Goal: Information Seeking & Learning: Learn about a topic

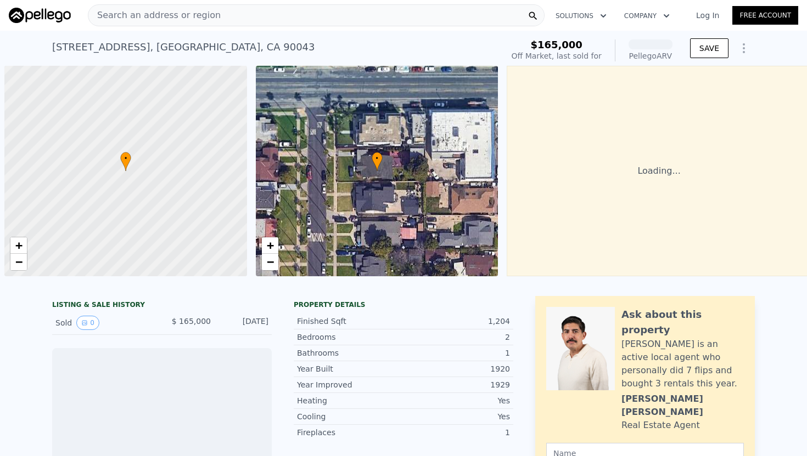
scroll to position [0, 4]
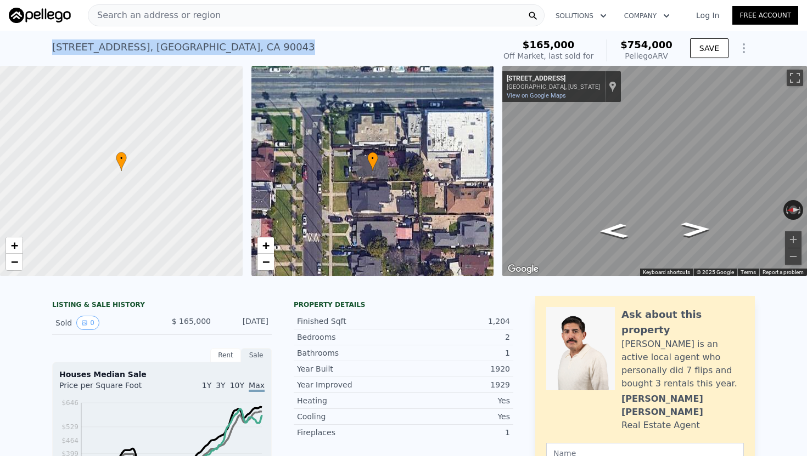
drag, startPoint x: 226, startPoint y: 47, endPoint x: 48, endPoint y: 53, distance: 177.9
click at [48, 53] on div "4806 3rd Ave , Los Angeles , CA 90043 Sold Mar 2002 for $165k (~ARV $754k ) $16…" at bounding box center [403, 48] width 807 height 35
copy div "4806 3rd Ave , Los Angeles , CA 90043"
click at [221, 14] on div "Search an address or region" at bounding box center [316, 15] width 456 height 22
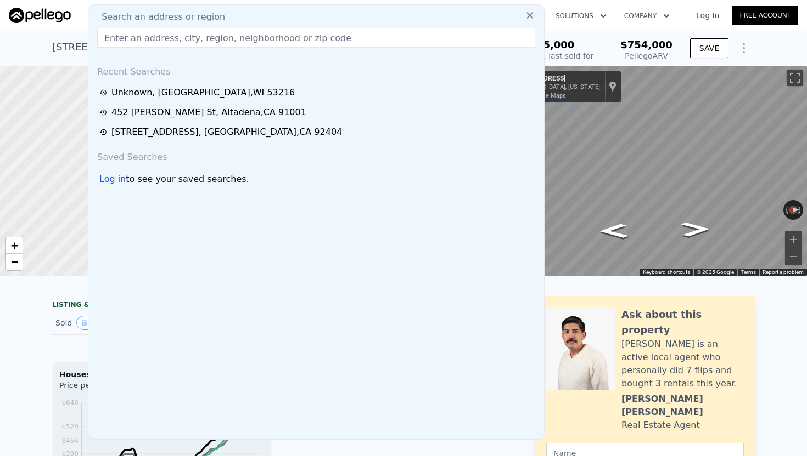
type input "4806 7th Ave, Los Angeles, CA 90043"
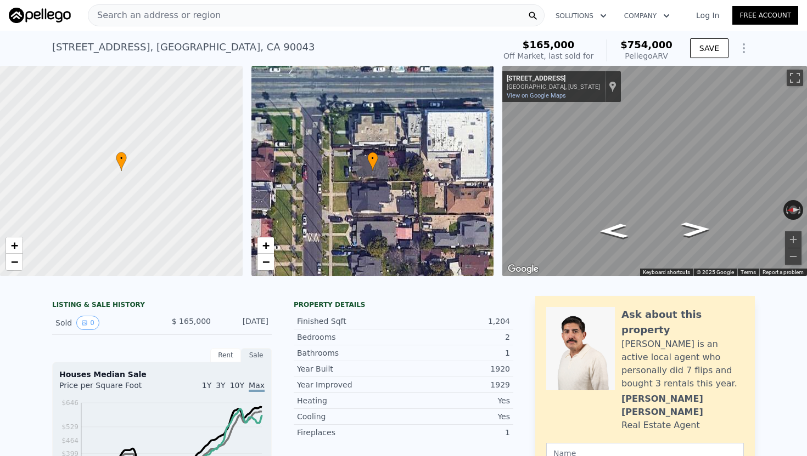
click at [66, 169] on div at bounding box center [121, 171] width 291 height 253
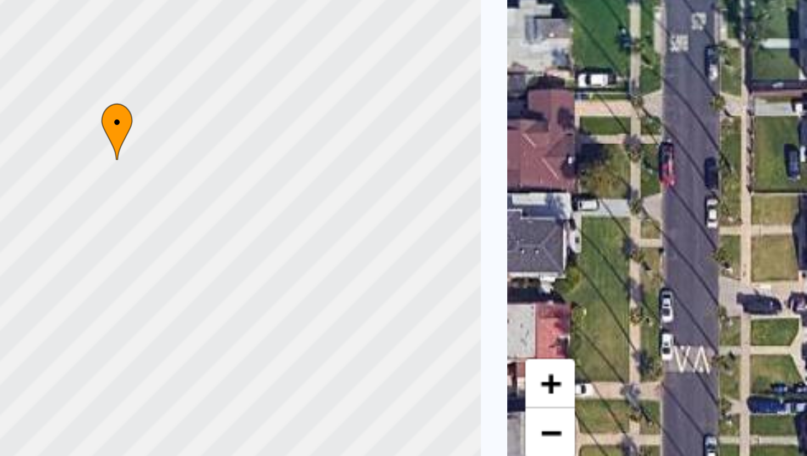
click at [123, 174] on div at bounding box center [121, 171] width 291 height 253
click at [122, 171] on div at bounding box center [121, 171] width 291 height 253
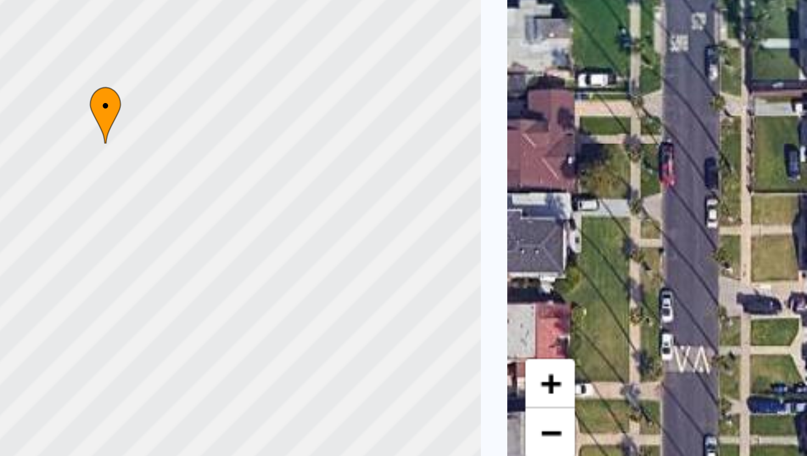
click at [117, 170] on div at bounding box center [121, 171] width 291 height 253
drag, startPoint x: 110, startPoint y: 169, endPoint x: 139, endPoint y: 170, distance: 29.6
click at [139, 170] on div at bounding box center [121, 171] width 291 height 253
click at [119, 165] on div at bounding box center [121, 171] width 291 height 253
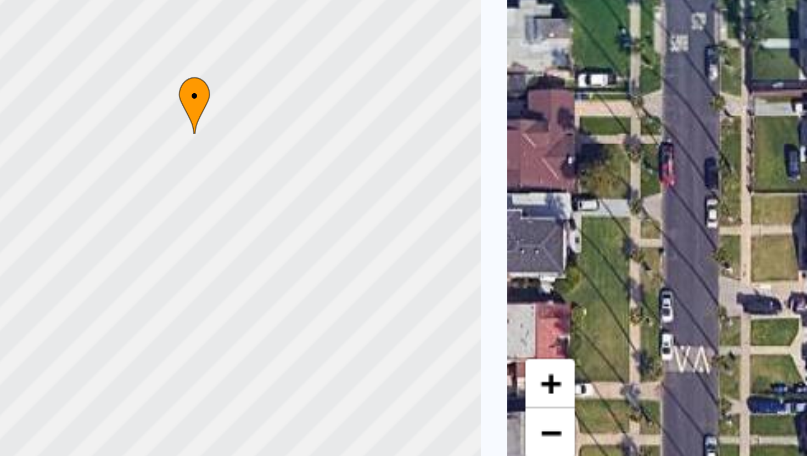
click at [119, 165] on div at bounding box center [121, 171] width 291 height 253
click at [117, 162] on div at bounding box center [121, 171] width 291 height 253
click at [120, 165] on div at bounding box center [121, 171] width 291 height 253
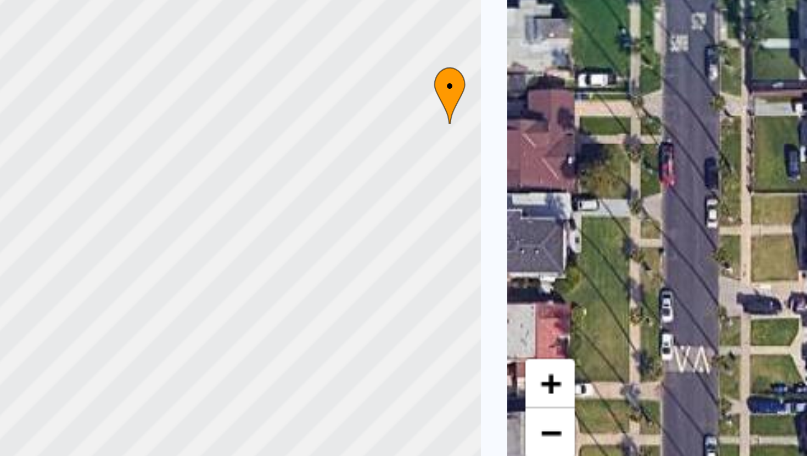
click at [120, 165] on div at bounding box center [121, 171] width 291 height 253
click at [120, 162] on div at bounding box center [121, 171] width 291 height 253
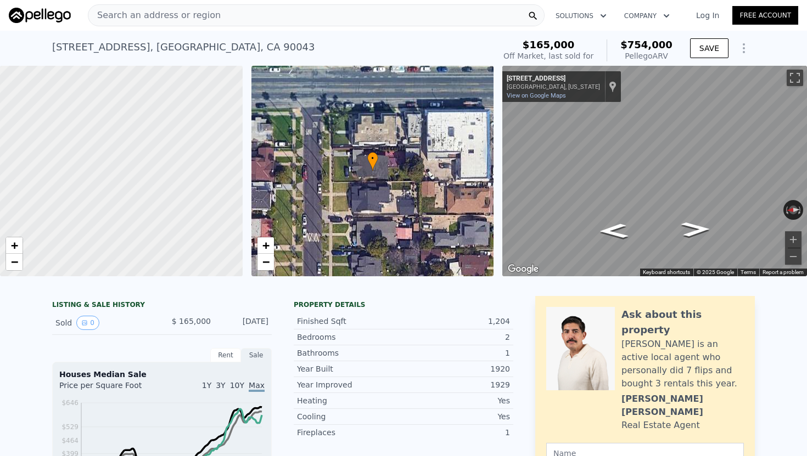
click at [212, 15] on div "Search an address or region" at bounding box center [316, 15] width 456 height 22
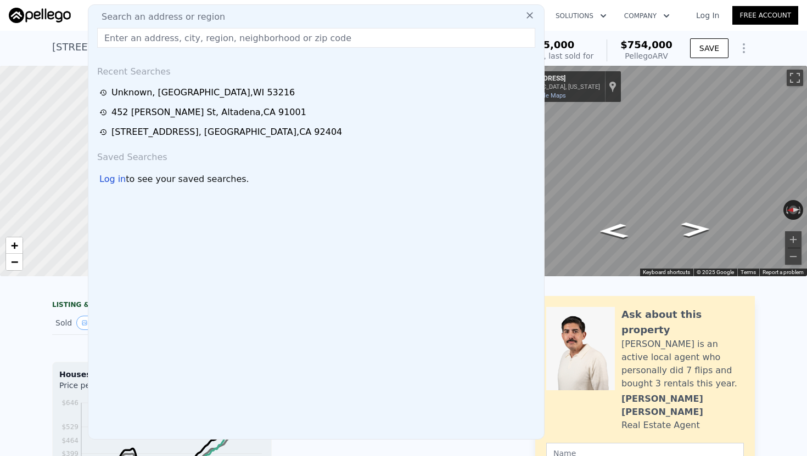
click at [241, 42] on input "text" at bounding box center [316, 38] width 438 height 20
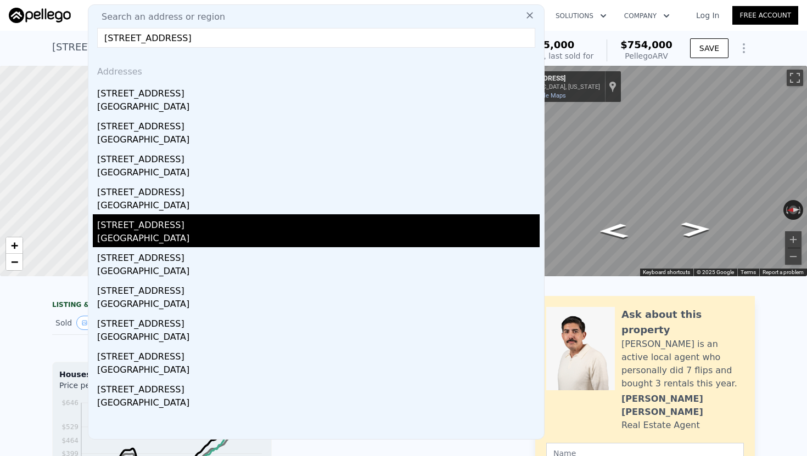
type input "4806 7th Ave, Los Angeles, CA 90043"
click at [200, 229] on div "4806 6th Ave" at bounding box center [318, 224] width 442 height 18
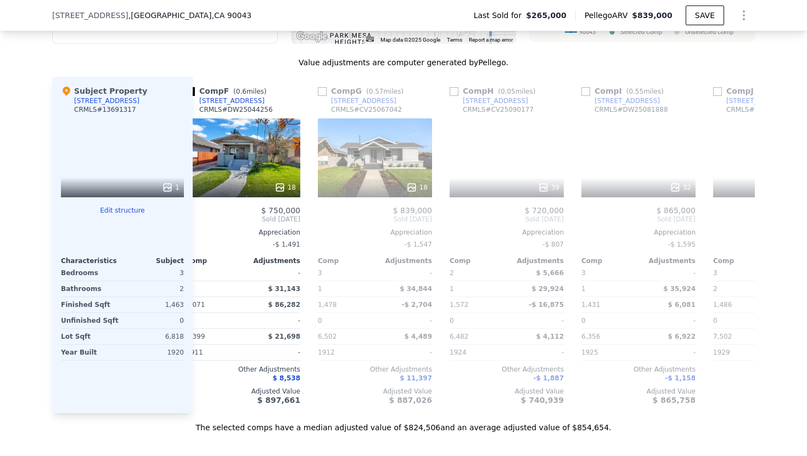
scroll to position [0, 679]
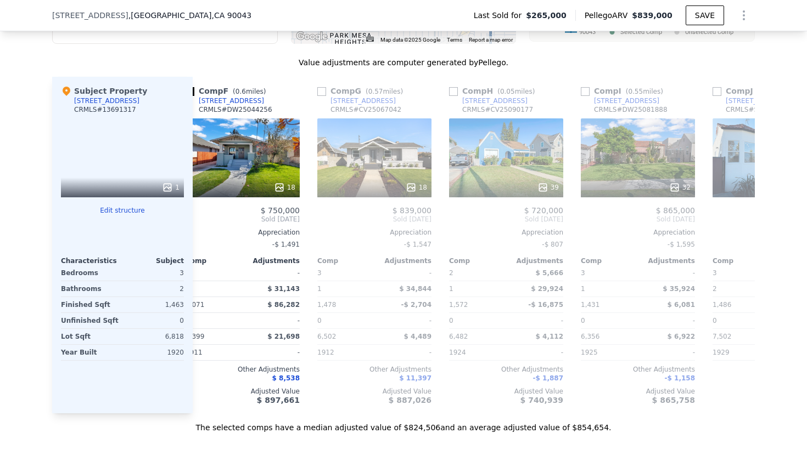
type input "2"
type input "884"
type input "1577"
type input "5202"
type input "7512"
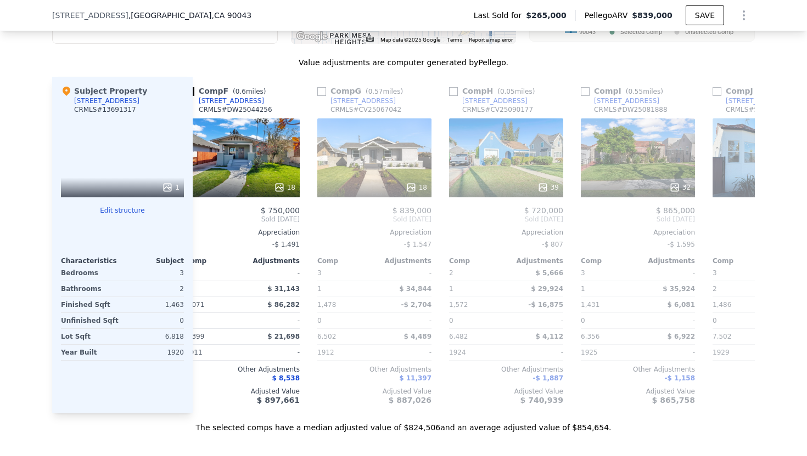
type input "$ 754,000"
type input "6"
type input "$ 528,616"
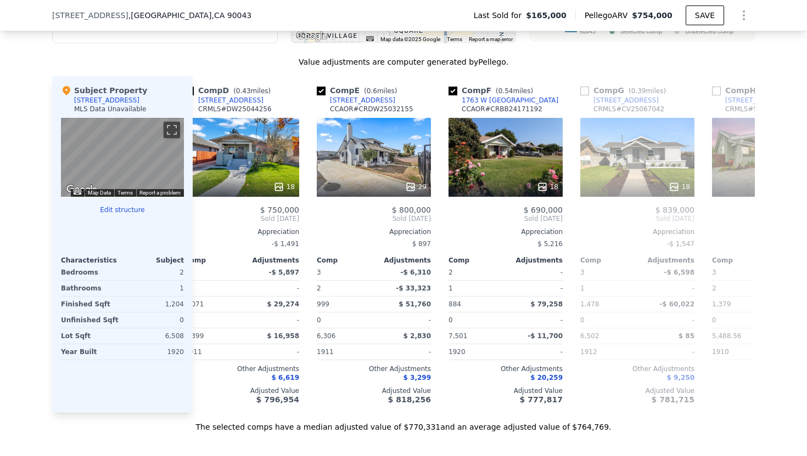
scroll to position [0, 416]
click at [378, 160] on div "29" at bounding box center [373, 157] width 114 height 79
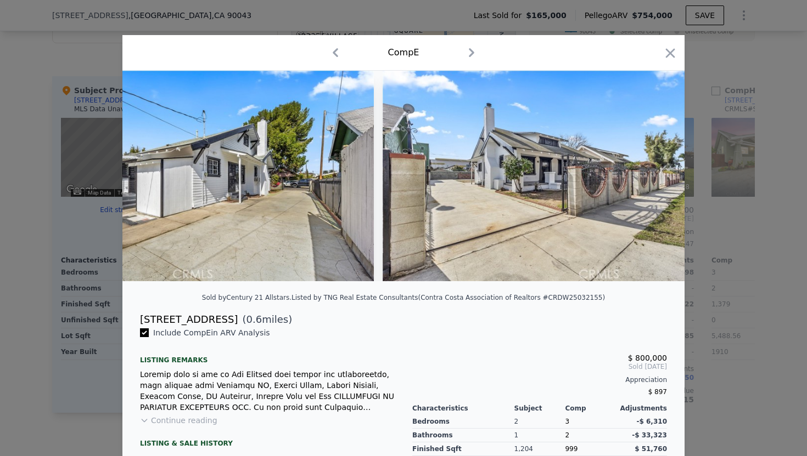
scroll to position [0, 8816]
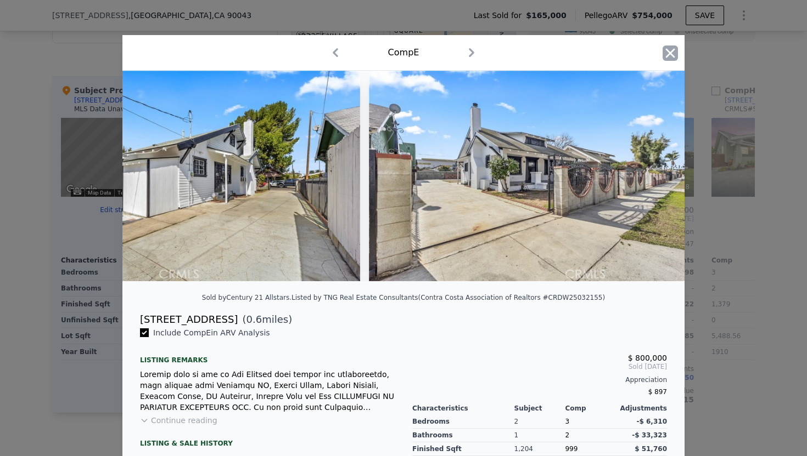
click at [671, 56] on icon "button" at bounding box center [669, 53] width 15 height 15
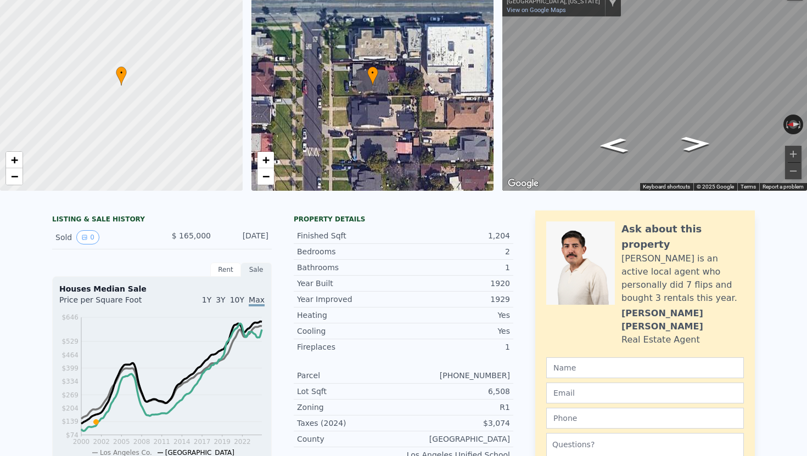
scroll to position [4, 0]
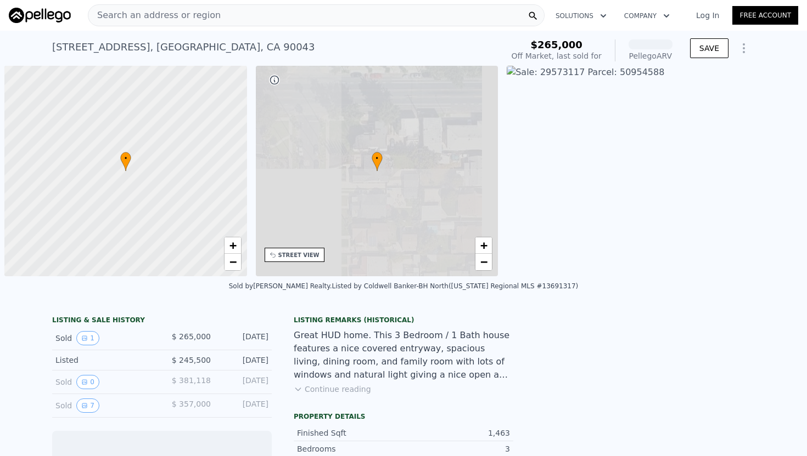
scroll to position [0, 4]
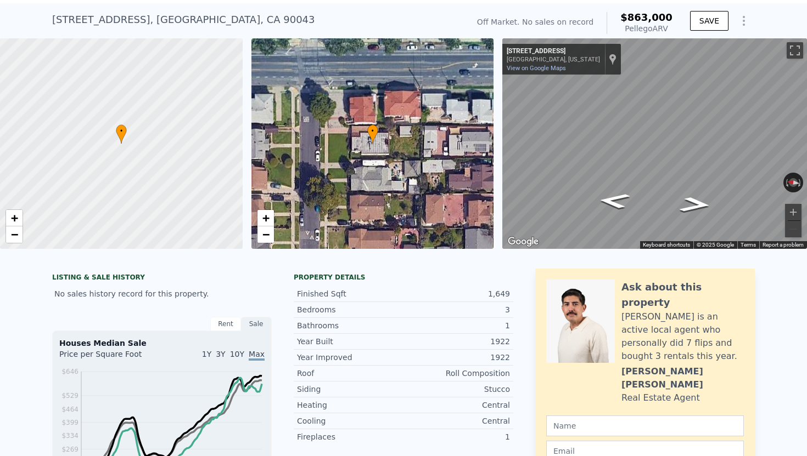
scroll to position [26, 0]
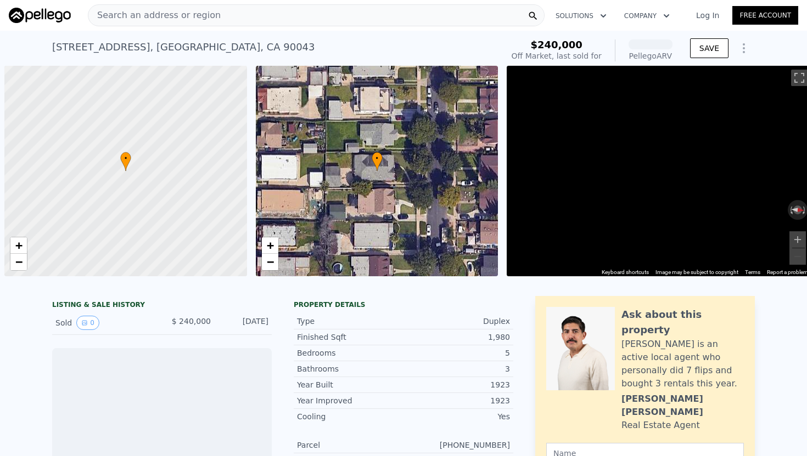
scroll to position [0, 4]
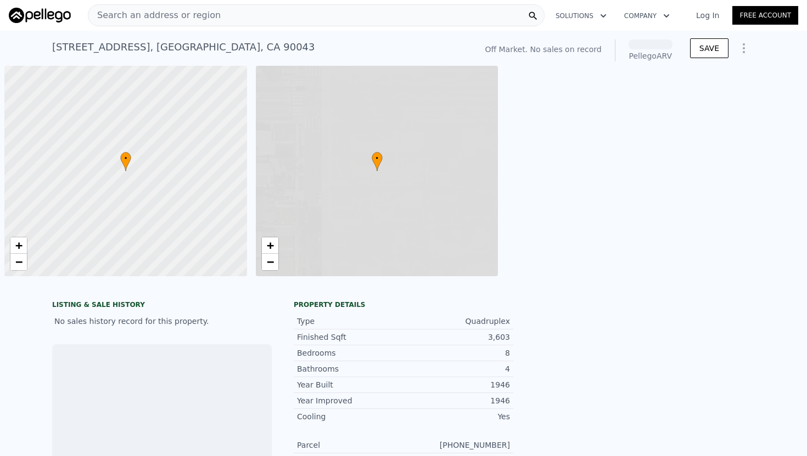
scroll to position [0, 4]
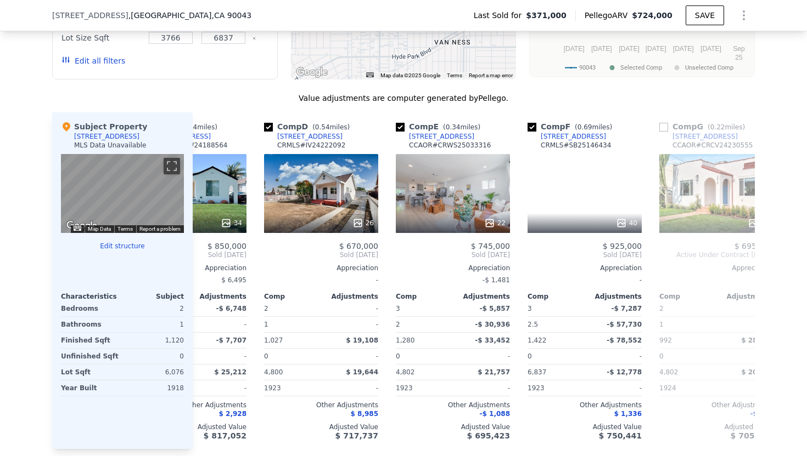
scroll to position [0, 327]
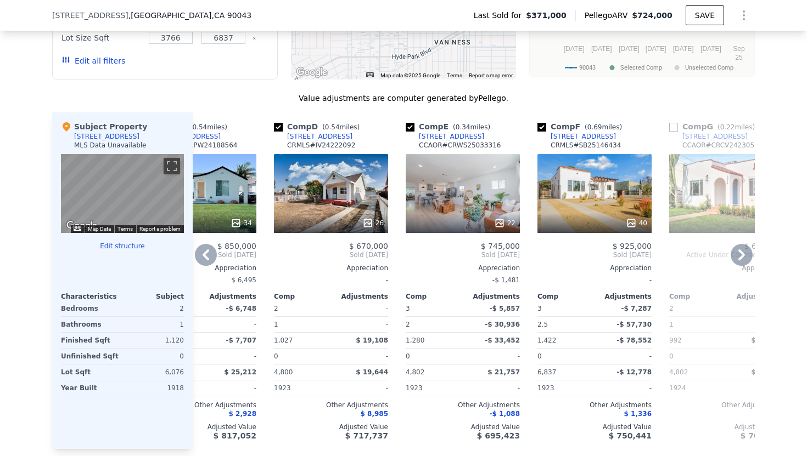
click at [460, 166] on div "22" at bounding box center [462, 193] width 114 height 79
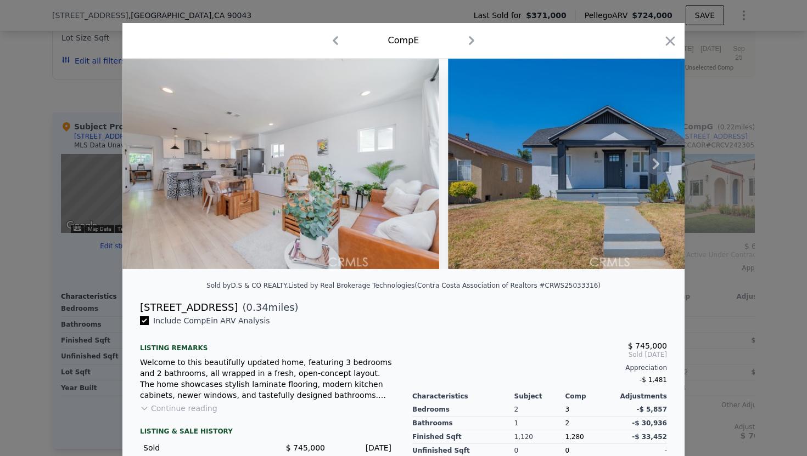
scroll to position [23, 0]
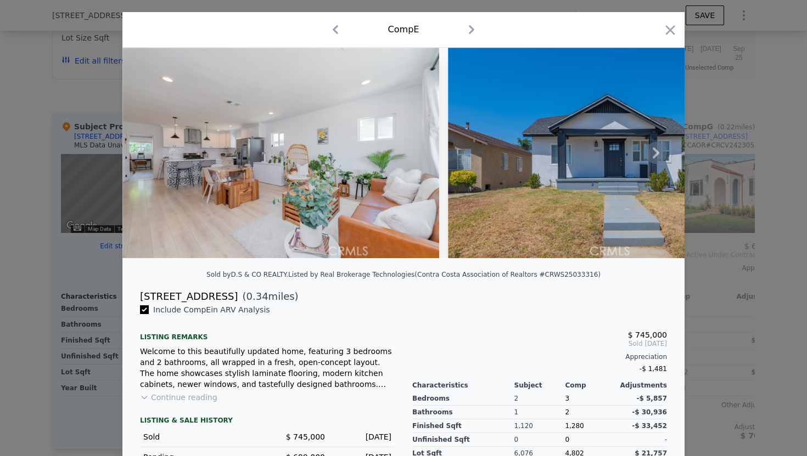
click at [652, 156] on icon at bounding box center [656, 153] width 22 height 22
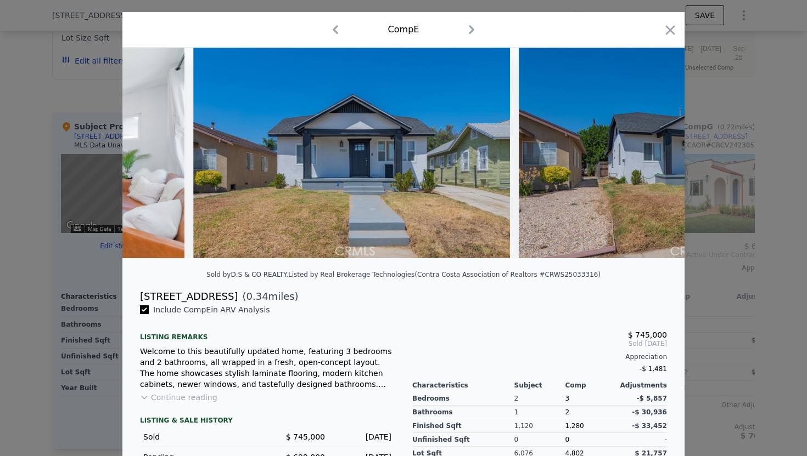
scroll to position [0, 263]
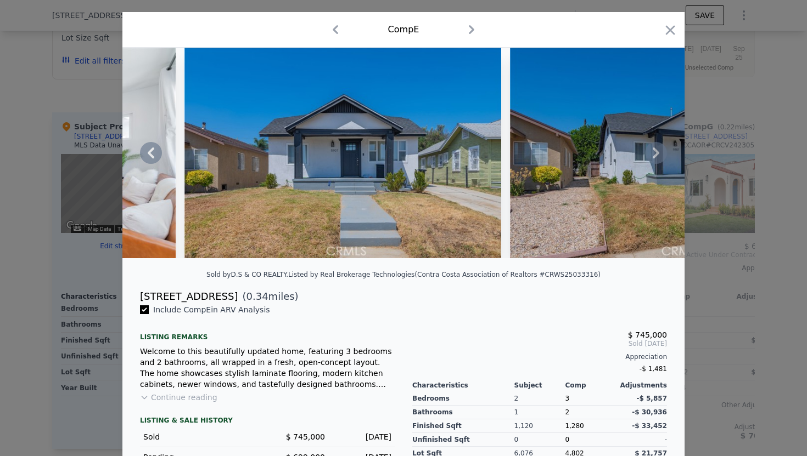
click at [652, 156] on icon at bounding box center [656, 153] width 22 height 22
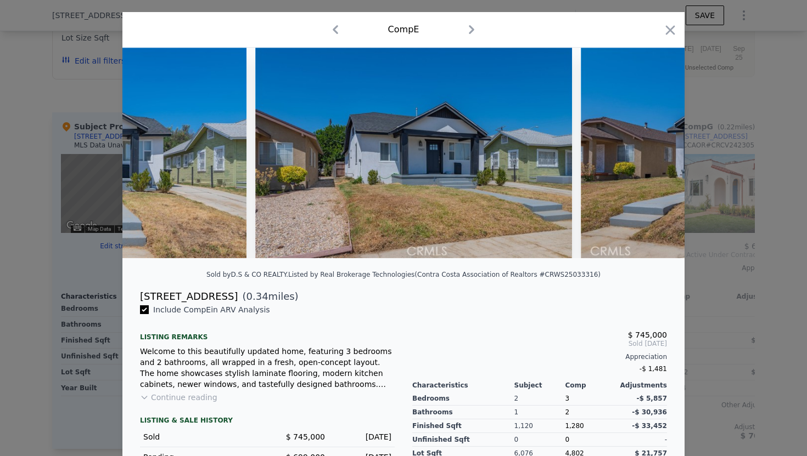
scroll to position [0, 527]
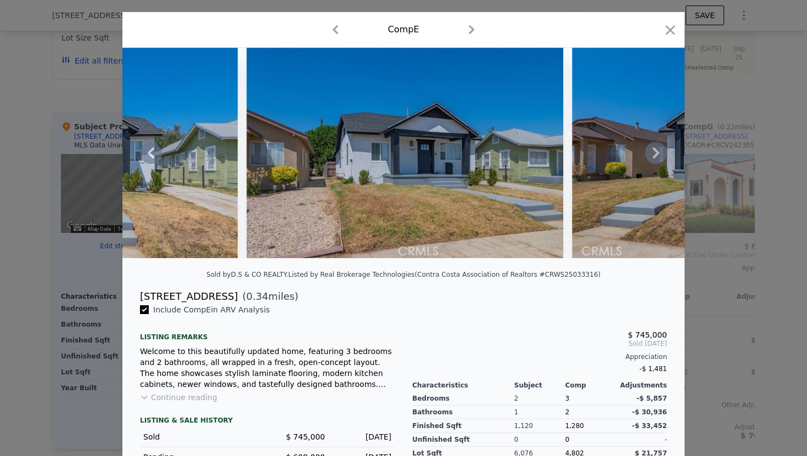
click at [652, 156] on icon at bounding box center [656, 153] width 22 height 22
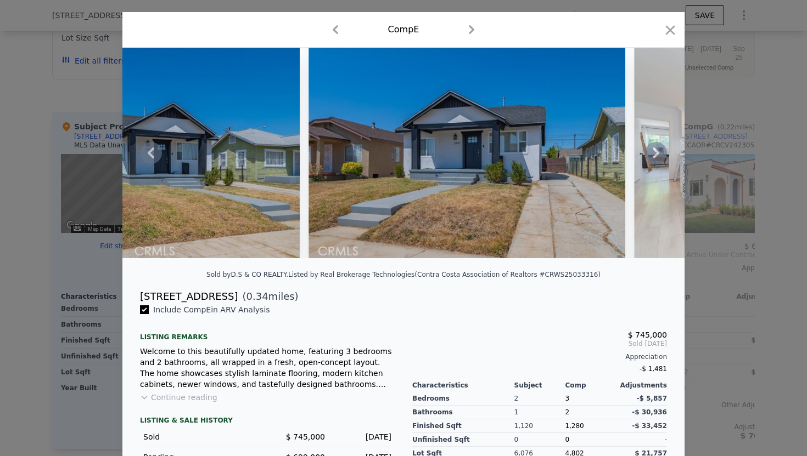
click at [652, 156] on icon at bounding box center [656, 153] width 22 height 22
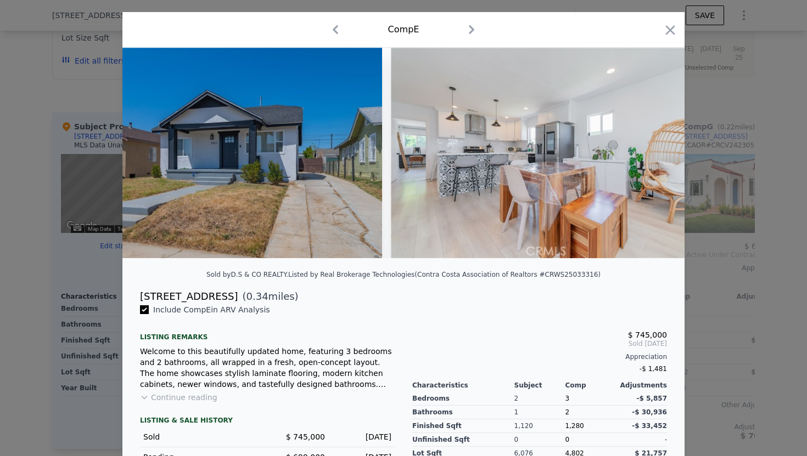
scroll to position [0, 1053]
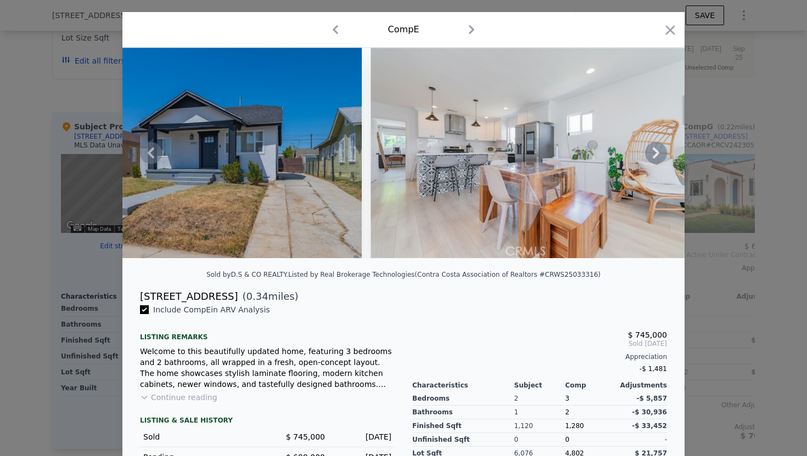
click at [652, 156] on icon at bounding box center [656, 153] width 22 height 22
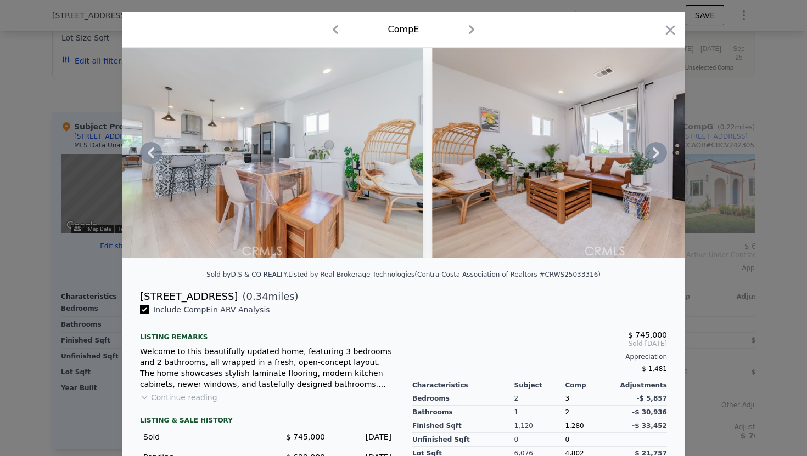
click at [652, 156] on icon at bounding box center [656, 153] width 22 height 22
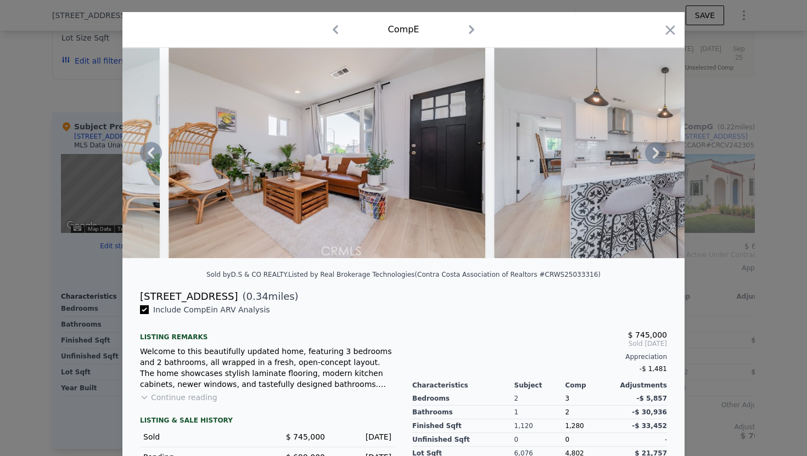
click at [652, 156] on icon at bounding box center [656, 153] width 22 height 22
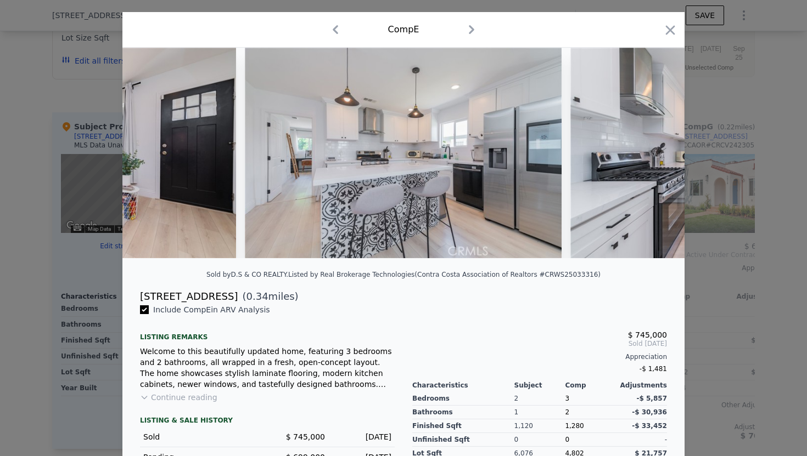
scroll to position [0, 1844]
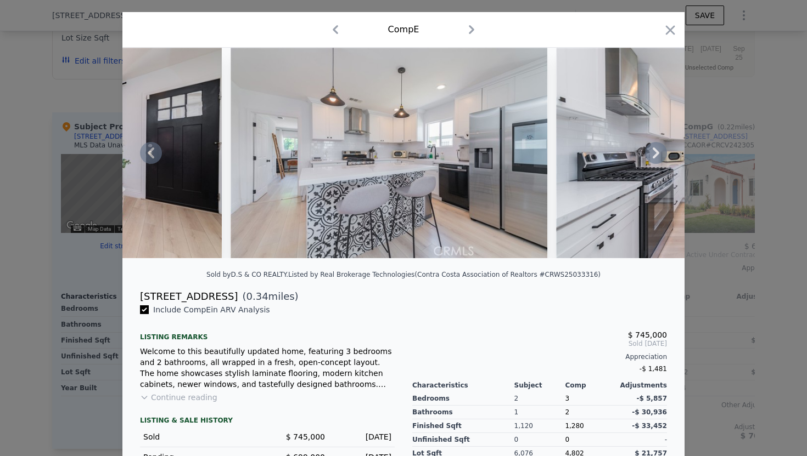
click at [652, 156] on icon at bounding box center [656, 153] width 22 height 22
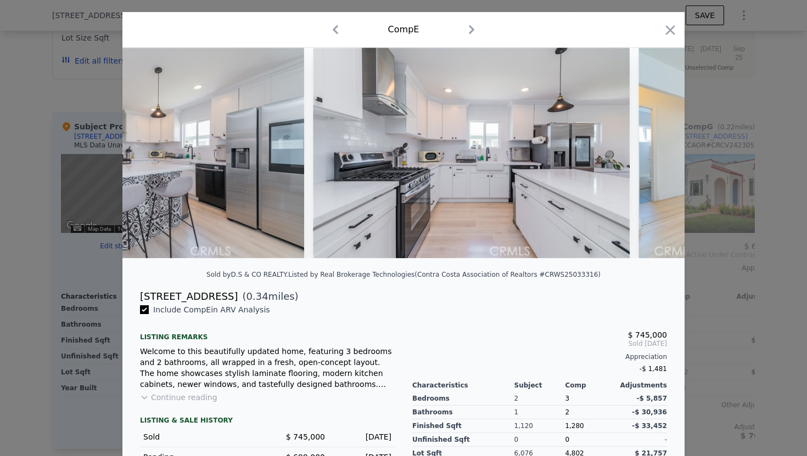
scroll to position [0, 2107]
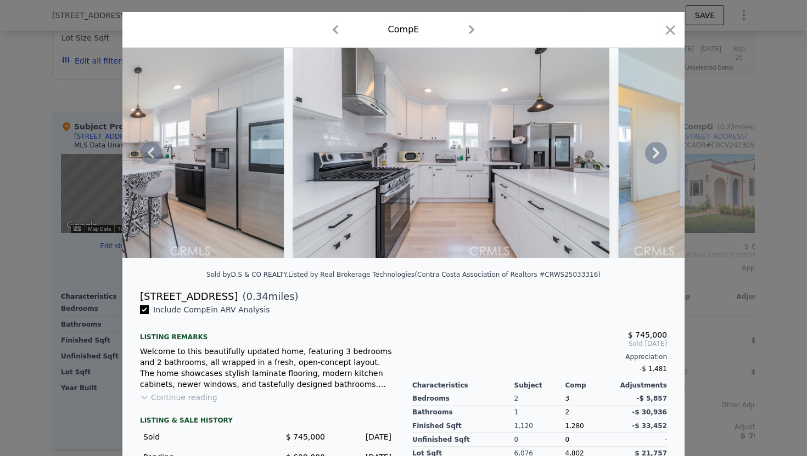
click at [652, 156] on icon at bounding box center [656, 153] width 22 height 22
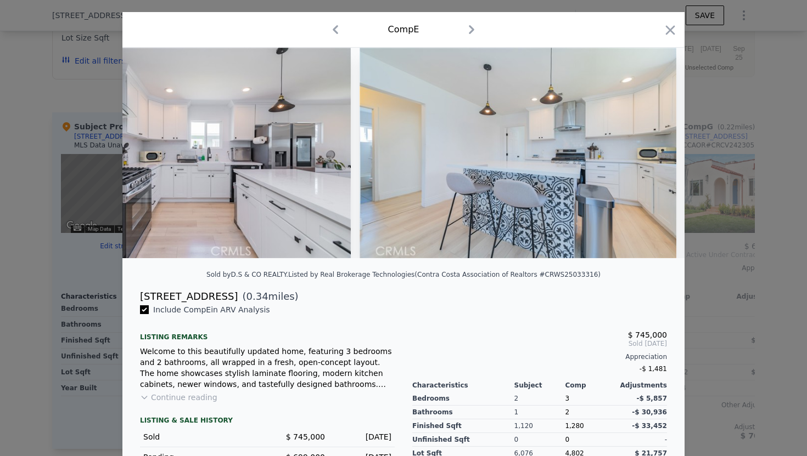
scroll to position [0, 2370]
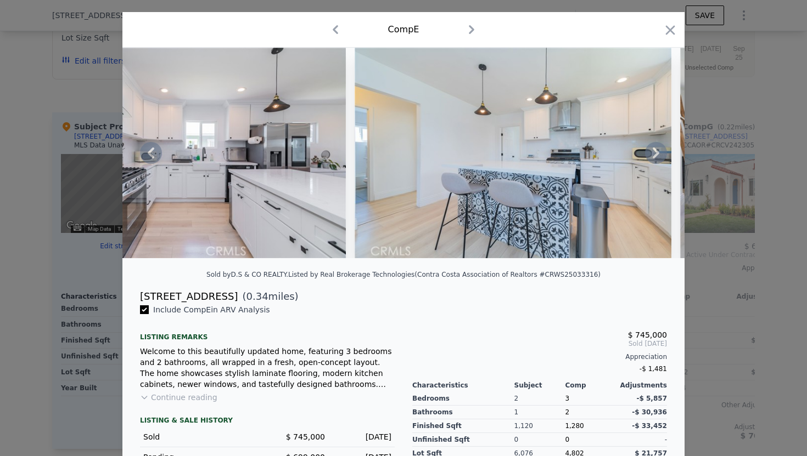
click at [653, 156] on icon at bounding box center [656, 153] width 22 height 22
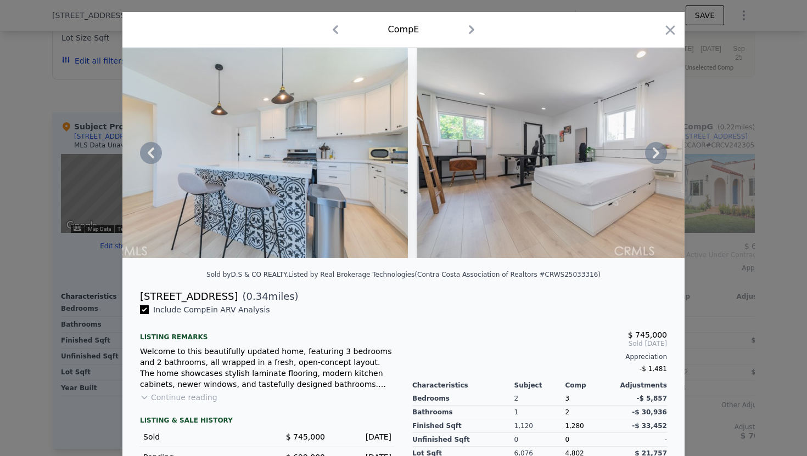
click at [653, 156] on icon at bounding box center [655, 153] width 7 height 11
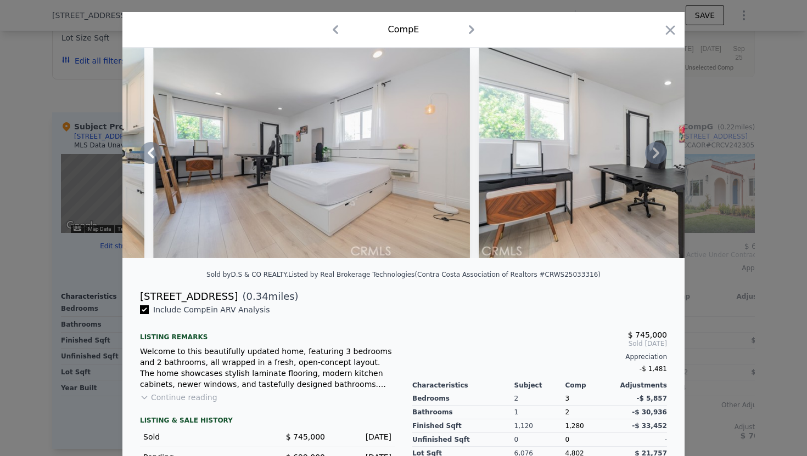
click at [653, 156] on icon at bounding box center [655, 153] width 7 height 11
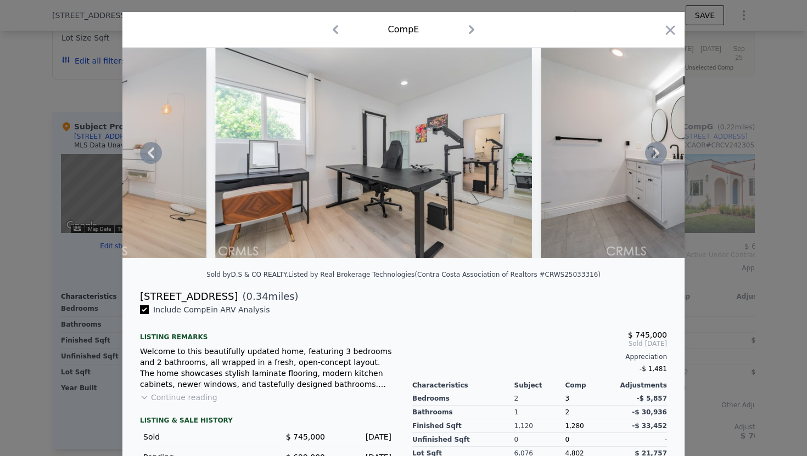
click at [653, 156] on icon at bounding box center [655, 153] width 7 height 11
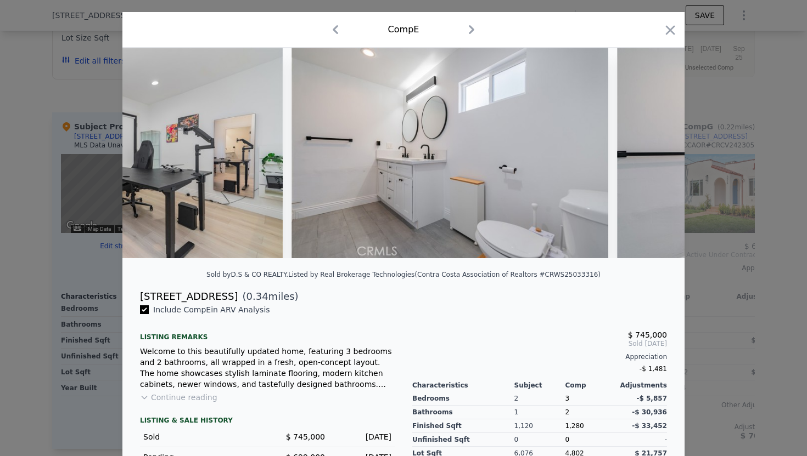
scroll to position [0, 3424]
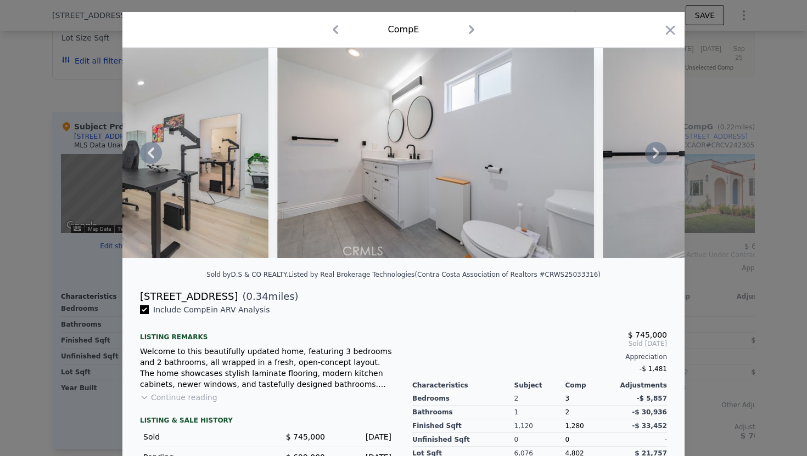
click at [653, 156] on icon at bounding box center [655, 153] width 7 height 11
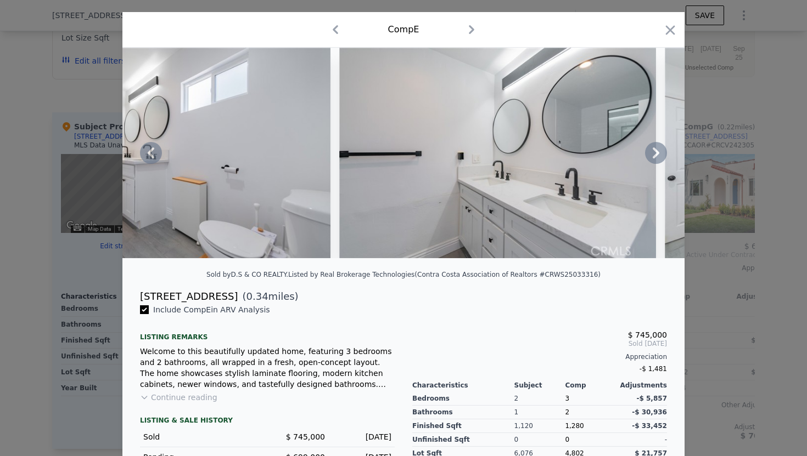
click at [653, 156] on icon at bounding box center [655, 153] width 7 height 11
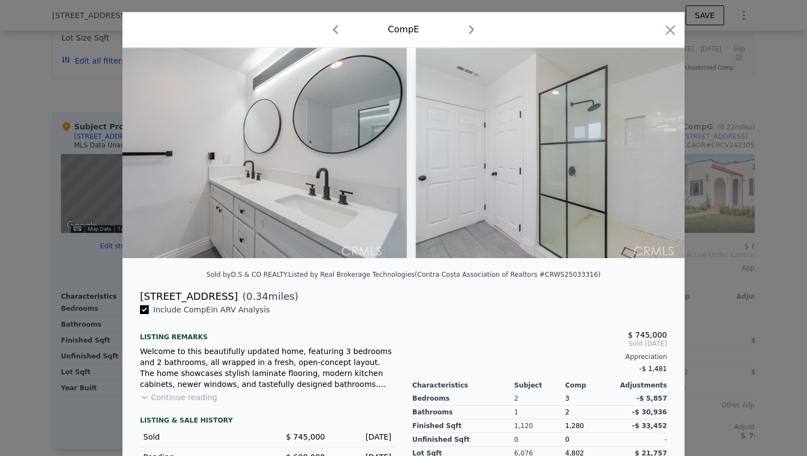
scroll to position [0, 3950]
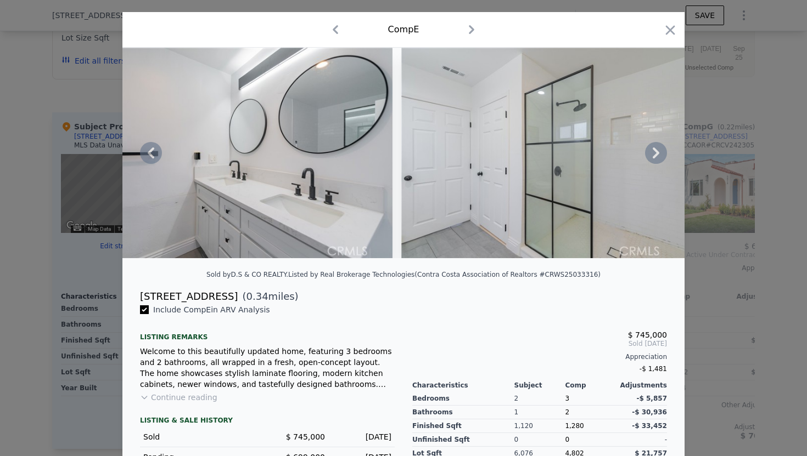
click at [653, 156] on icon at bounding box center [655, 153] width 7 height 11
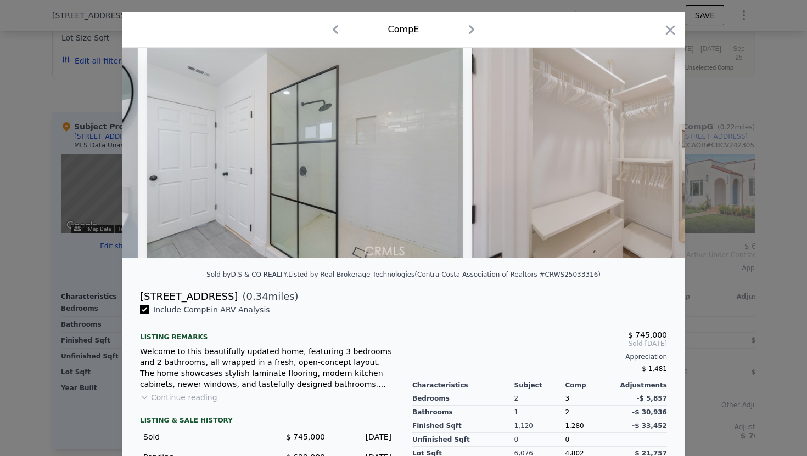
scroll to position [0, 4214]
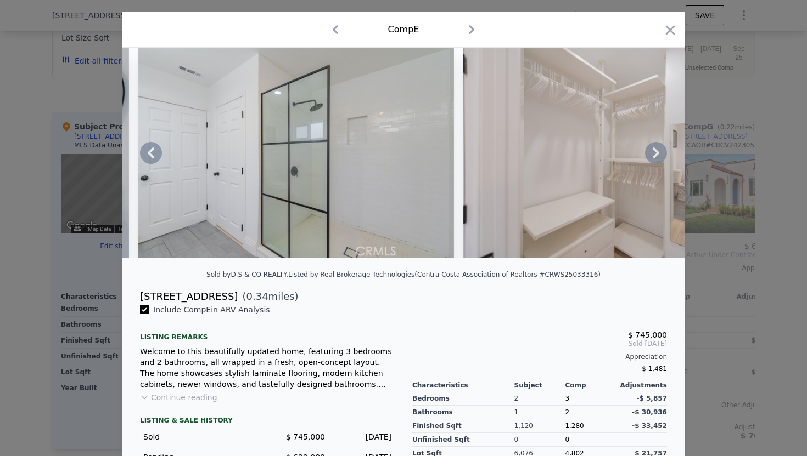
click at [653, 156] on icon at bounding box center [655, 153] width 7 height 11
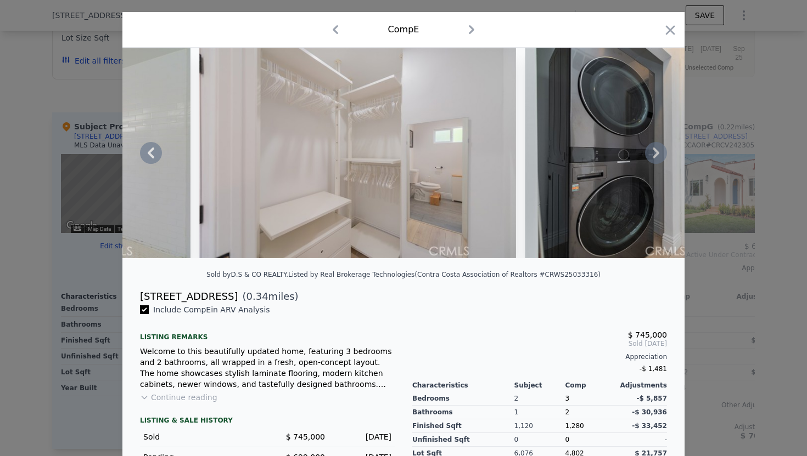
click at [653, 156] on icon at bounding box center [655, 153] width 7 height 11
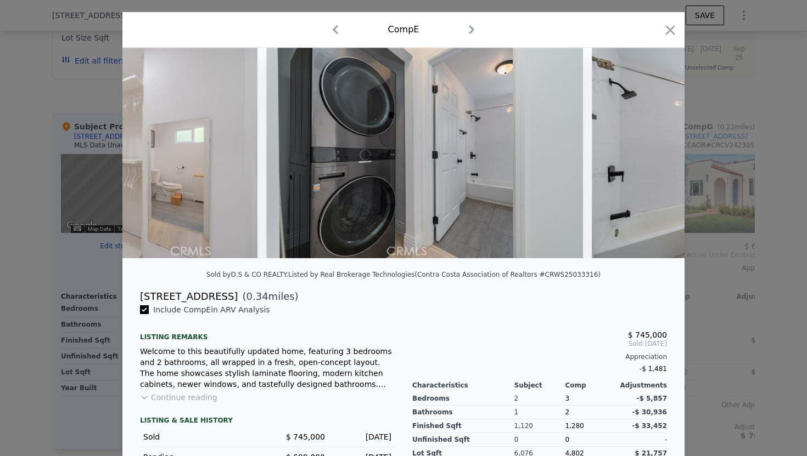
scroll to position [0, 4741]
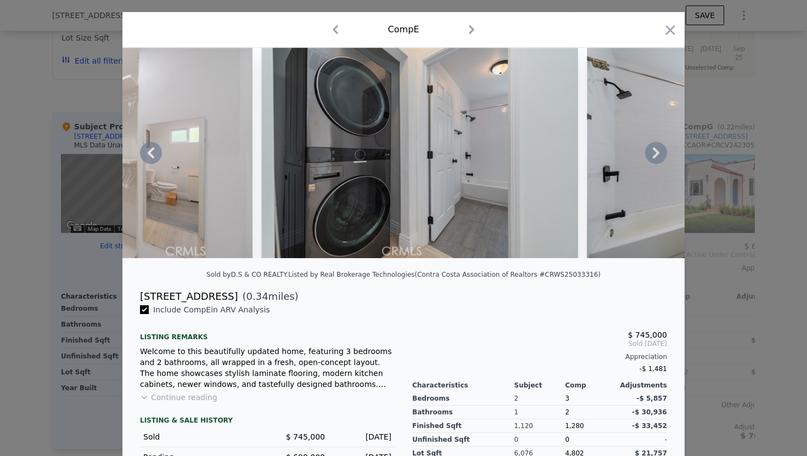
click at [653, 156] on icon at bounding box center [655, 153] width 7 height 11
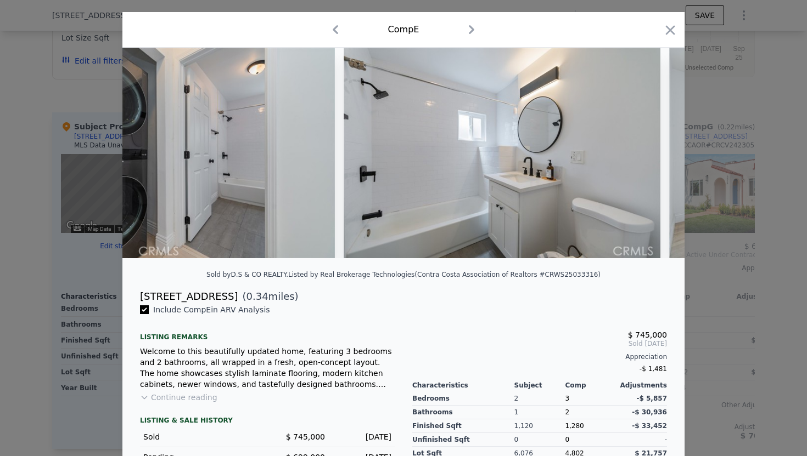
scroll to position [0, 5004]
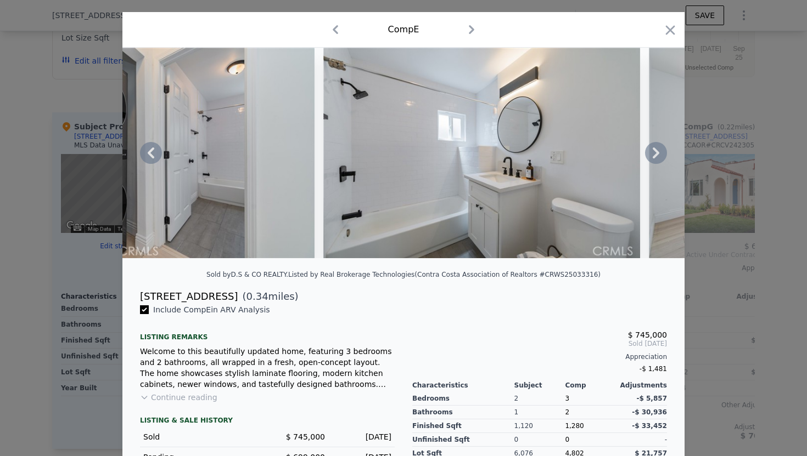
click at [653, 156] on icon at bounding box center [655, 153] width 7 height 11
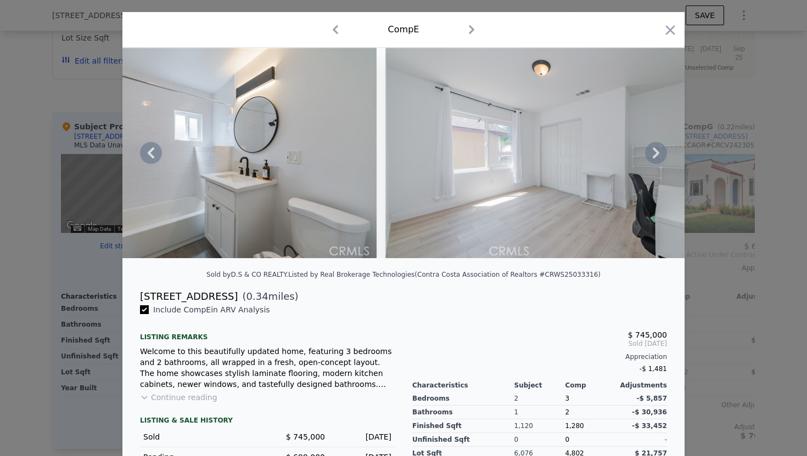
click at [653, 156] on icon at bounding box center [655, 153] width 7 height 11
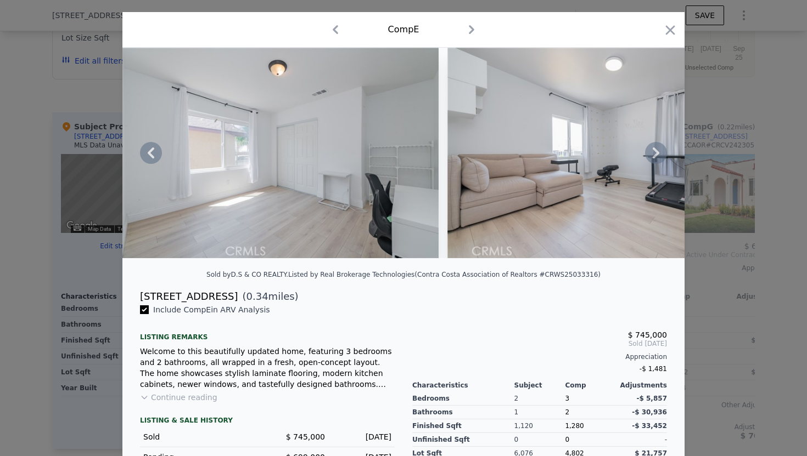
click at [653, 156] on icon at bounding box center [655, 153] width 7 height 11
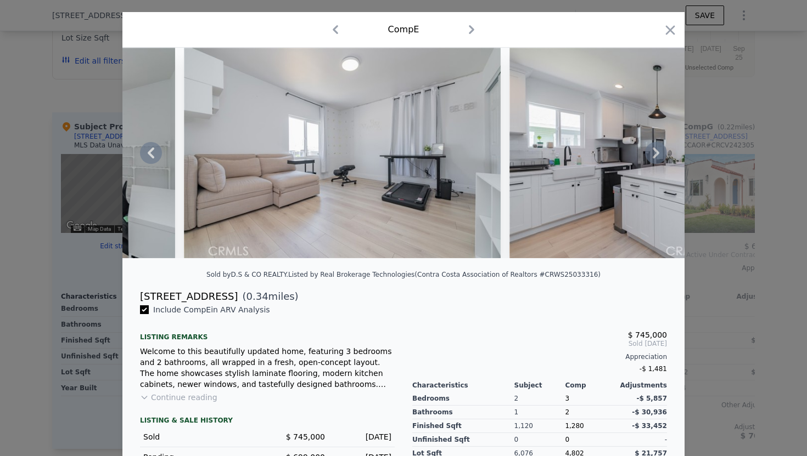
click at [653, 156] on icon at bounding box center [655, 153] width 7 height 11
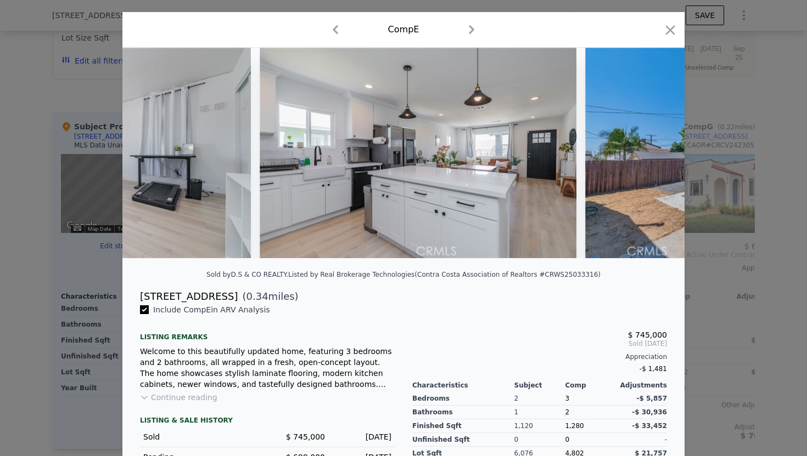
scroll to position [0, 6057]
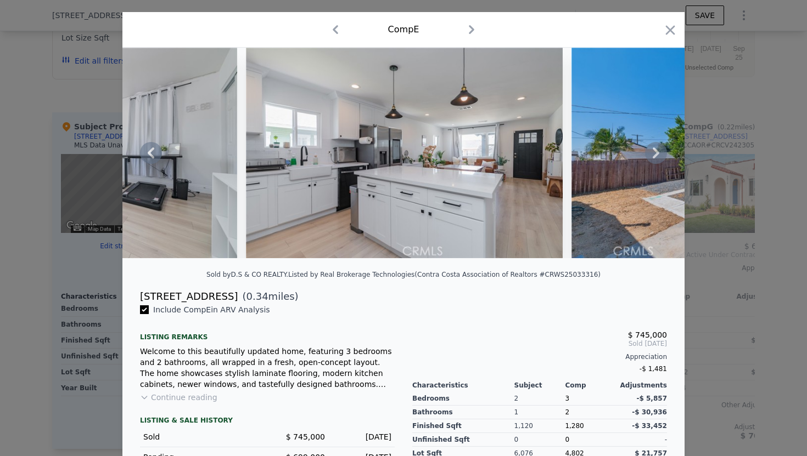
click at [653, 156] on icon at bounding box center [655, 153] width 7 height 11
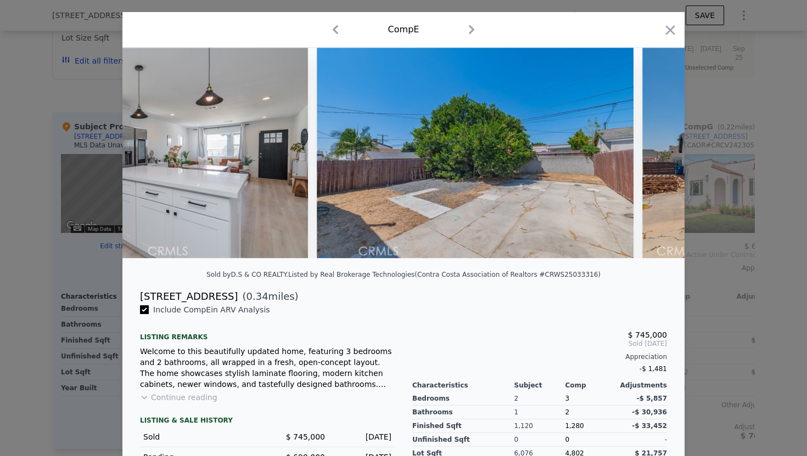
scroll to position [0, 6321]
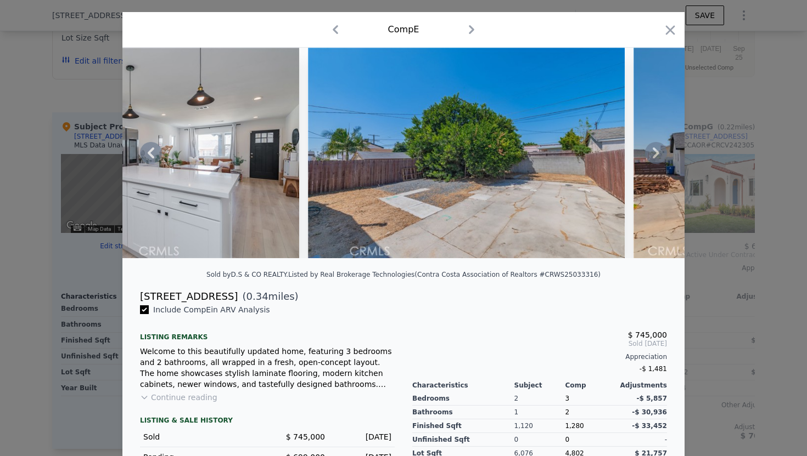
click at [653, 156] on icon at bounding box center [655, 153] width 7 height 11
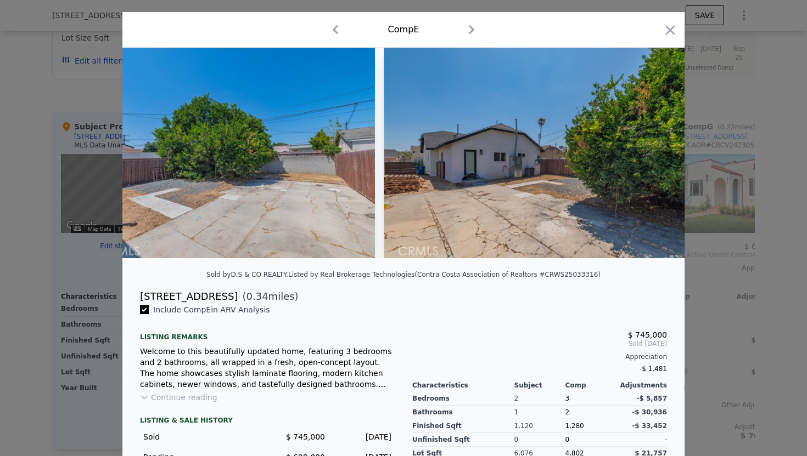
scroll to position [0, 6584]
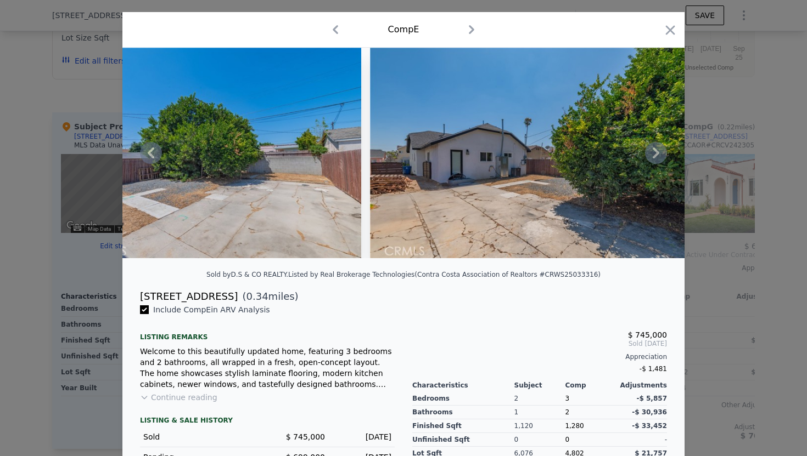
click at [653, 156] on icon at bounding box center [655, 153] width 7 height 11
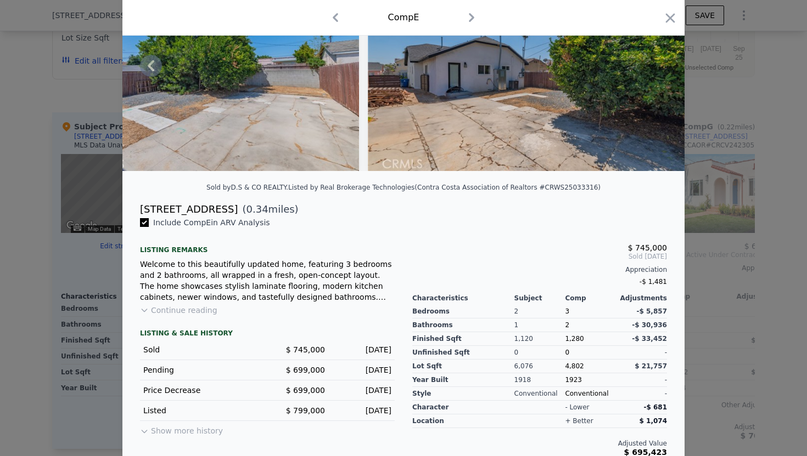
scroll to position [120, 0]
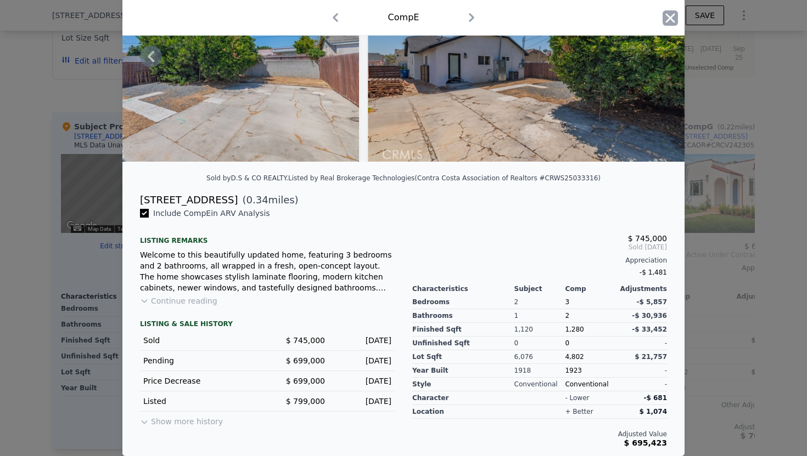
click at [671, 16] on icon "button" at bounding box center [670, 17] width 9 height 9
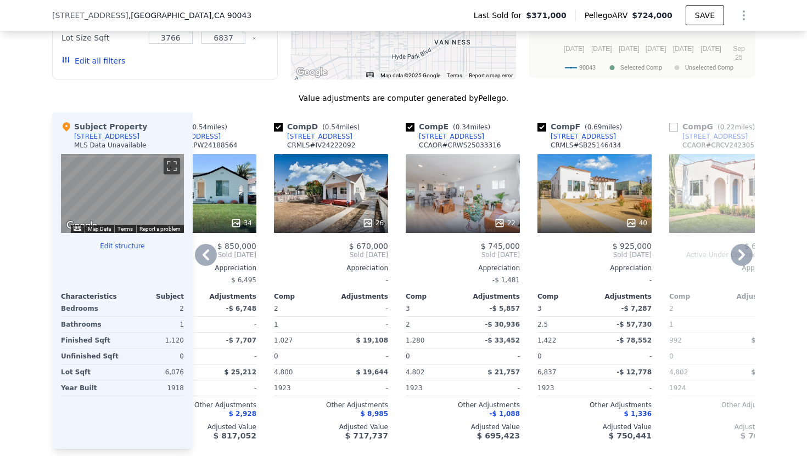
click at [466, 132] on div "[STREET_ADDRESS]" at bounding box center [451, 136] width 65 height 9
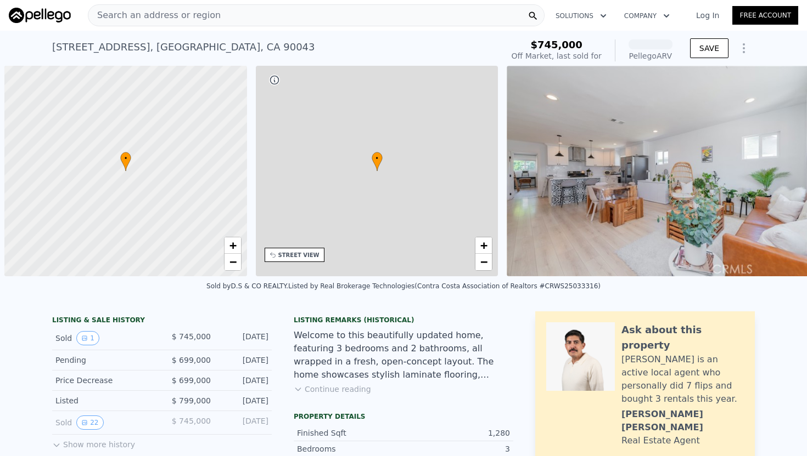
scroll to position [0, 4]
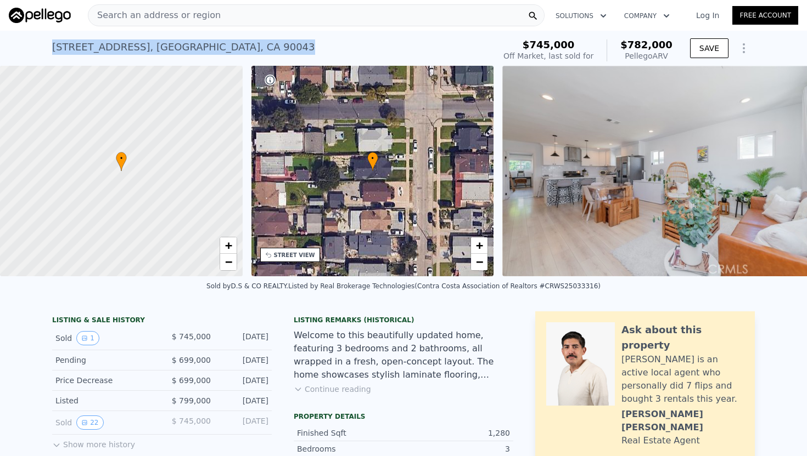
drag, startPoint x: 282, startPoint y: 47, endPoint x: 48, endPoint y: 52, distance: 233.8
click at [48, 52] on div "[STREET_ADDRESS] Sold [DATE] for $745k (~ARV $782k ) $745,000 Off Market, last …" at bounding box center [403, 48] width 807 height 35
copy div "[STREET_ADDRESS]"
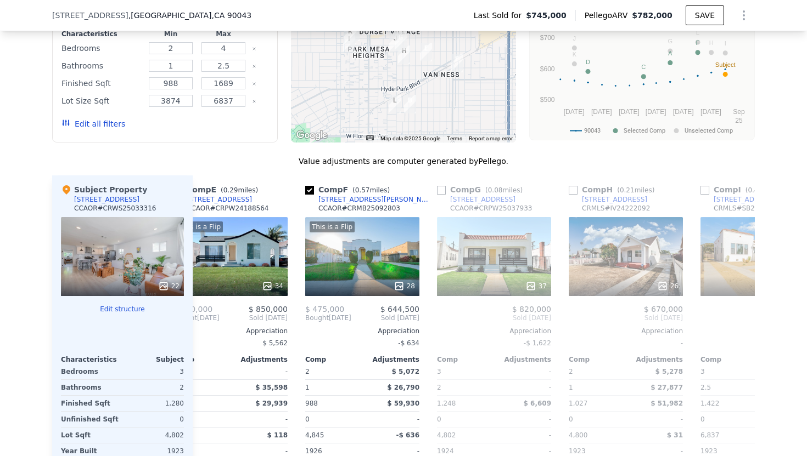
scroll to position [0, 567]
